Goal: Information Seeking & Learning: Understand process/instructions

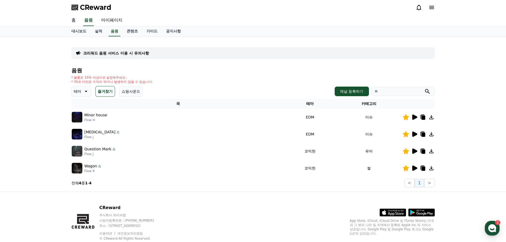
click at [76, 20] on link "홈" at bounding box center [73, 20] width 13 height 11
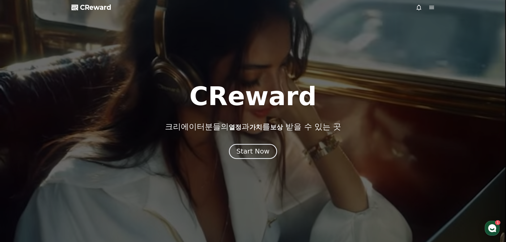
click at [264, 148] on div "Start Now" at bounding box center [253, 151] width 33 height 9
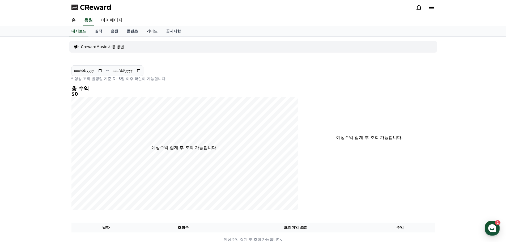
click at [153, 31] on link "가이드" at bounding box center [152, 31] width 20 height 10
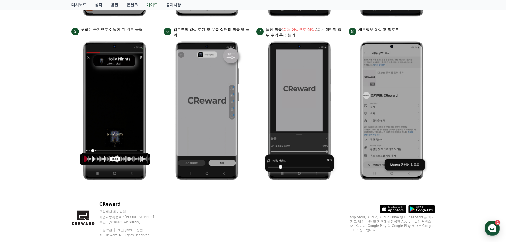
scroll to position [239, 0]
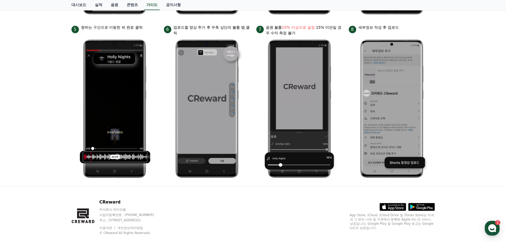
drag, startPoint x: 469, startPoint y: 72, endPoint x: 464, endPoint y: 59, distance: 13.6
drag, startPoint x: 37, startPoint y: 66, endPoint x: 45, endPoint y: 23, distance: 43.9
